Goal: Task Accomplishment & Management: Manage account settings

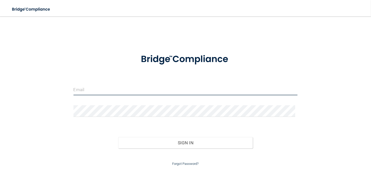
click at [119, 91] on input "email" at bounding box center [185, 90] width 224 height 12
type input "[EMAIL_ADDRESS][DOMAIN_NAME]"
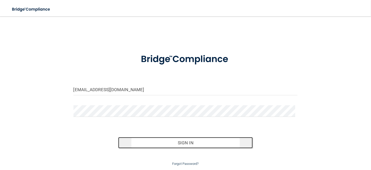
click at [175, 143] on button "Sign In" at bounding box center [185, 142] width 135 height 11
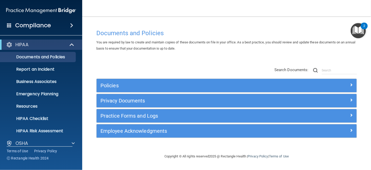
scroll to position [43, 0]
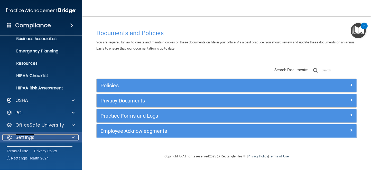
click at [36, 139] on div "Settings" at bounding box center [34, 137] width 64 height 6
click at [72, 138] on span at bounding box center [73, 137] width 3 height 6
click at [50, 137] on div "Settings" at bounding box center [34, 137] width 64 height 6
click at [71, 137] on div at bounding box center [72, 137] width 13 height 6
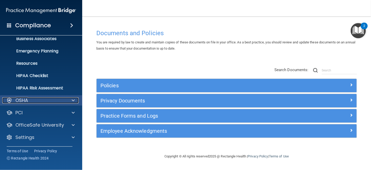
click at [48, 102] on div "OSHA" at bounding box center [34, 100] width 64 height 6
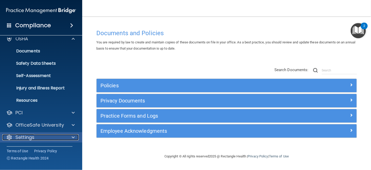
click at [72, 137] on span at bounding box center [73, 137] width 3 height 6
click at [41, 135] on div "Settings" at bounding box center [34, 137] width 64 height 6
click at [72, 138] on span at bounding box center [73, 137] width 3 height 6
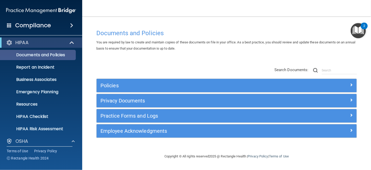
scroll to position [0, 0]
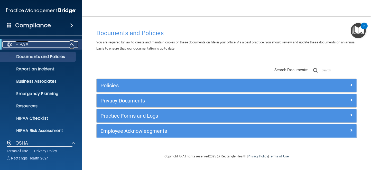
click at [71, 46] on span at bounding box center [72, 44] width 4 height 6
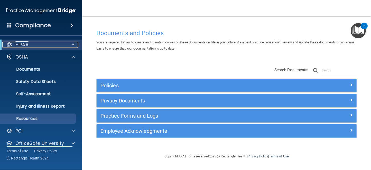
scroll to position [68, 0]
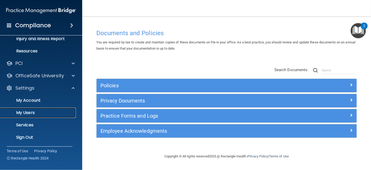
click at [25, 110] on p "My Users" at bounding box center [38, 112] width 70 height 5
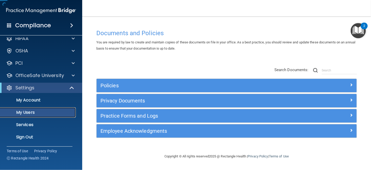
scroll to position [6, 0]
select select "20"
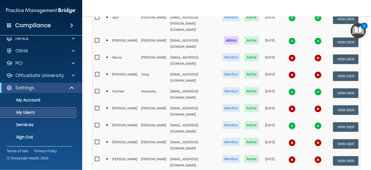
scroll to position [0, 0]
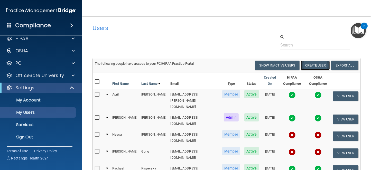
click at [310, 65] on button "Create User" at bounding box center [315, 65] width 29 height 9
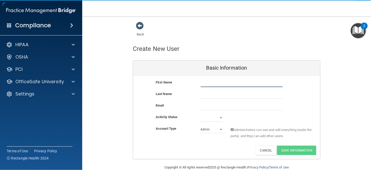
click at [212, 82] on input "text" at bounding box center [241, 83] width 82 height 8
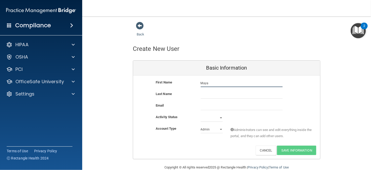
type input "Maya"
type input "[PERSON_NAME]"
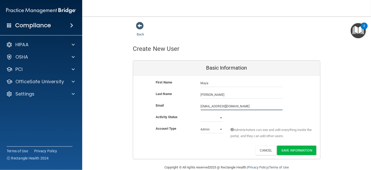
type input "[EMAIL_ADDRESS][DOMAIN_NAME]"
click at [216, 118] on select "Active Inactive" at bounding box center [211, 118] width 22 height 8
select select "active"
click at [200, 114] on select "Active Inactive" at bounding box center [211, 118] width 22 height 8
click at [220, 129] on select "Admin Member" at bounding box center [211, 130] width 22 height 8
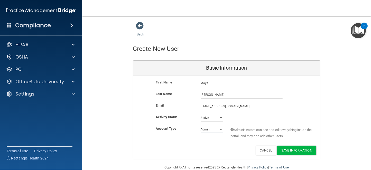
select select "practice_member"
click at [200, 126] on select "Admin Member" at bounding box center [211, 130] width 22 height 8
click at [286, 149] on button "Save Information" at bounding box center [296, 150] width 39 height 9
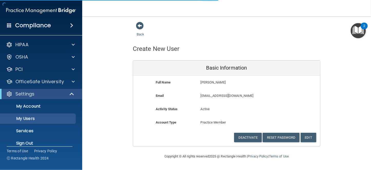
select select "20"
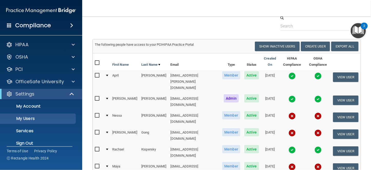
scroll to position [141, 0]
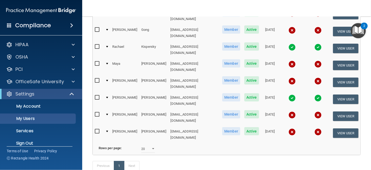
click at [97, 62] on input "checkbox" at bounding box center [98, 64] width 6 height 4
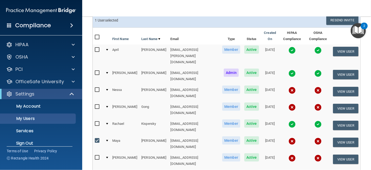
scroll to position [0, 0]
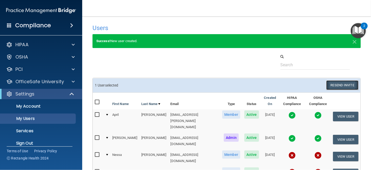
click at [333, 84] on button "Resend Invite" at bounding box center [342, 84] width 32 height 9
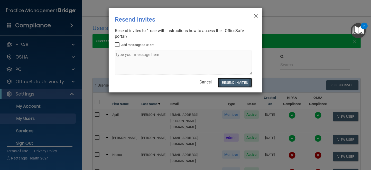
click at [231, 81] on button "Resend Invites" at bounding box center [235, 82] width 34 height 9
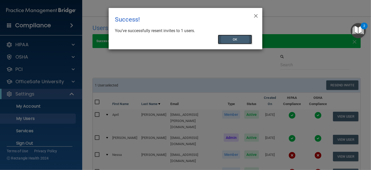
click at [239, 41] on button "OK" at bounding box center [235, 39] width 34 height 9
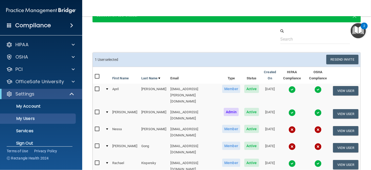
scroll to position [77, 0]
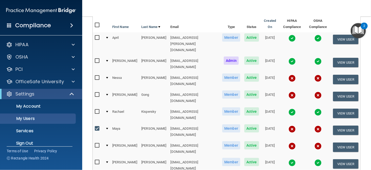
click at [95, 127] on input "checkbox" at bounding box center [98, 129] width 6 height 4
checkbox input "false"
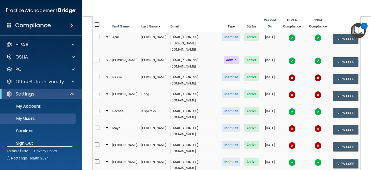
scroll to position [76, 0]
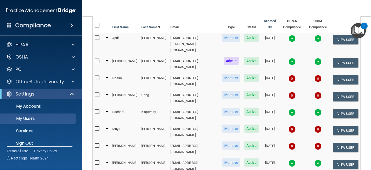
click at [288, 37] on img at bounding box center [291, 38] width 7 height 7
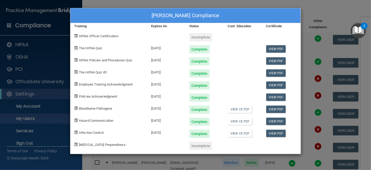
click at [293, 11] on div "[PERSON_NAME] Compliance" at bounding box center [185, 15] width 230 height 15
click at [340, 13] on div "[PERSON_NAME] Compliance Training Expires On Status Cont. Education Certificate…" at bounding box center [185, 85] width 371 height 170
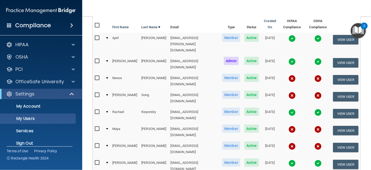
click at [96, 93] on input "checkbox" at bounding box center [98, 95] width 6 height 4
checkbox input "true"
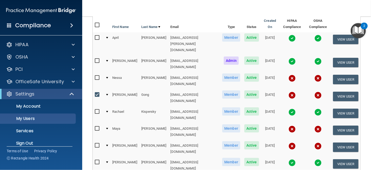
scroll to position [0, 0]
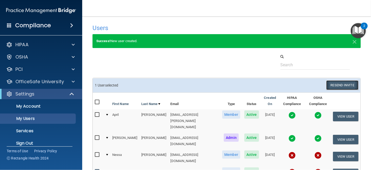
click at [334, 82] on button "Resend Invite" at bounding box center [342, 84] width 32 height 9
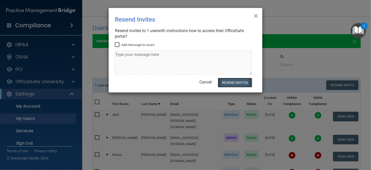
click at [233, 82] on button "Resend Invites" at bounding box center [235, 82] width 34 height 9
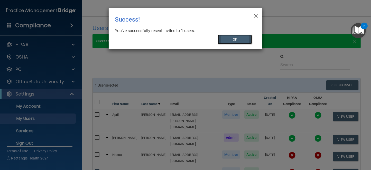
click at [231, 39] on button "OK" at bounding box center [235, 39] width 34 height 9
